Goal: Task Accomplishment & Management: Manage account settings

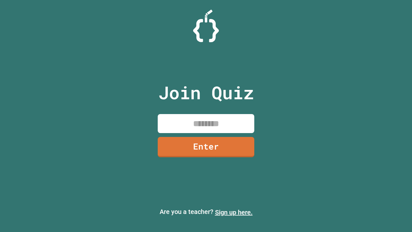
click at [234, 212] on link "Sign up here." at bounding box center [234, 212] width 38 height 8
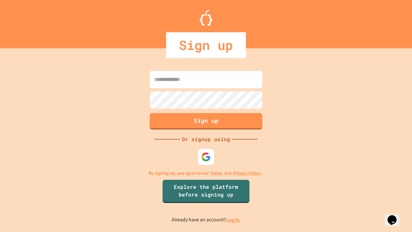
click at [234, 219] on link "Log in." at bounding box center [233, 219] width 15 height 7
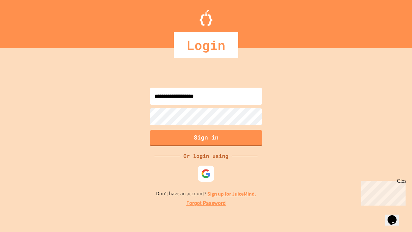
type input "**********"
